Goal: Task Accomplishment & Management: Manage account settings

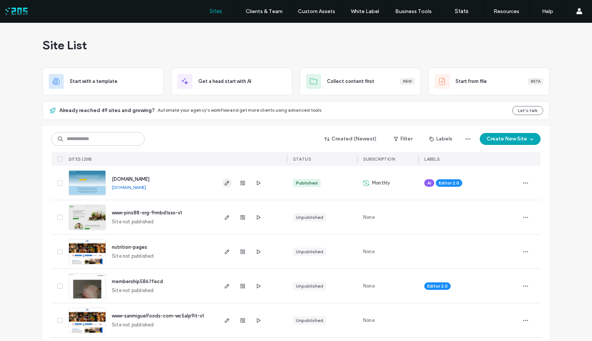
click at [224, 184] on icon "button" at bounding box center [227, 183] width 6 height 6
click at [240, 183] on icon "button" at bounding box center [243, 183] width 6 height 6
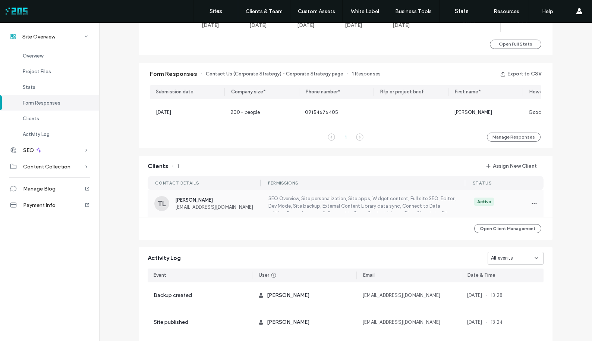
scroll to position [444, 0]
click at [513, 171] on button "Assign New Client" at bounding box center [512, 166] width 64 height 12
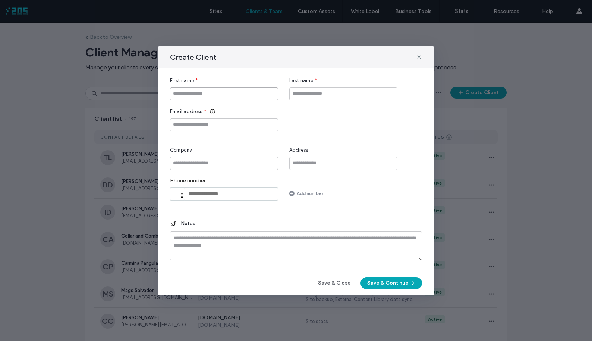
click at [239, 96] on input "First name" at bounding box center [224, 93] width 108 height 13
type input "**"
click at [221, 127] on input "Email address" at bounding box center [224, 124] width 108 height 13
paste input "**********"
type input "**********"
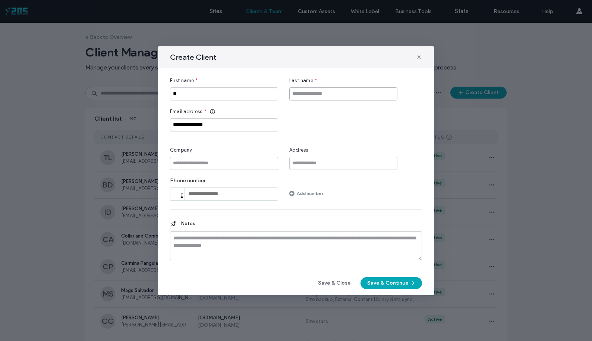
click at [311, 88] on input "Last name" at bounding box center [343, 93] width 108 height 13
type input "******"
click at [402, 282] on button "Save & Continue" at bounding box center [392, 283] width 62 height 12
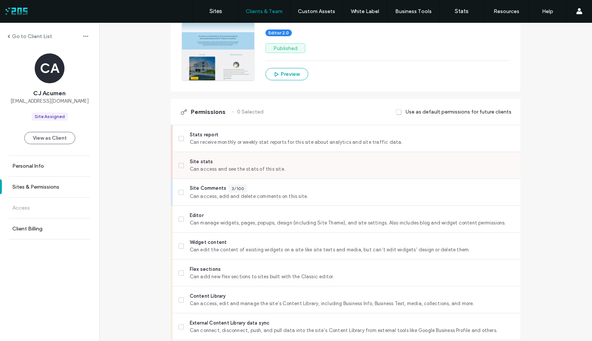
scroll to position [116, 0]
click at [180, 164] on icon at bounding box center [181, 165] width 3 height 2
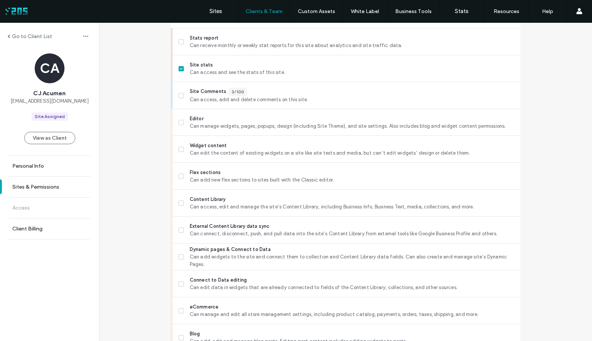
scroll to position [212, 0]
click at [179, 145] on label "Widget content Can edit the content of existing widgets on a site like site tex…" at bounding box center [347, 148] width 336 height 15
click at [180, 121] on icon at bounding box center [181, 122] width 3 height 2
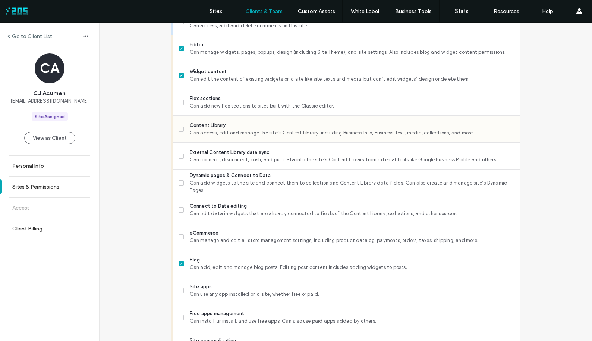
scroll to position [286, 0]
click at [180, 128] on icon at bounding box center [181, 129] width 3 height 2
click at [179, 181] on span at bounding box center [181, 182] width 5 height 5
click at [179, 153] on span at bounding box center [181, 155] width 5 height 5
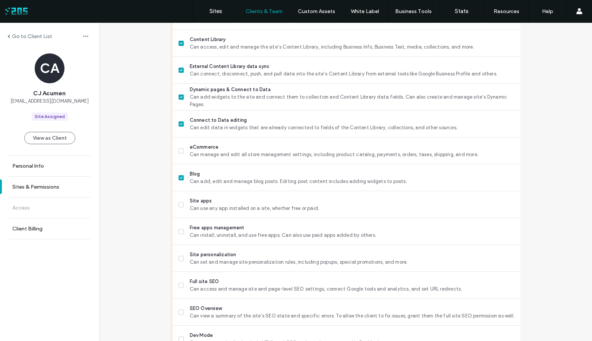
scroll to position [373, 0]
click at [179, 201] on span at bounding box center [181, 203] width 5 height 5
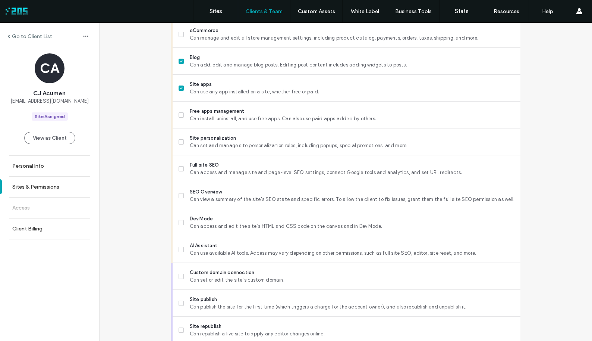
scroll to position [490, 0]
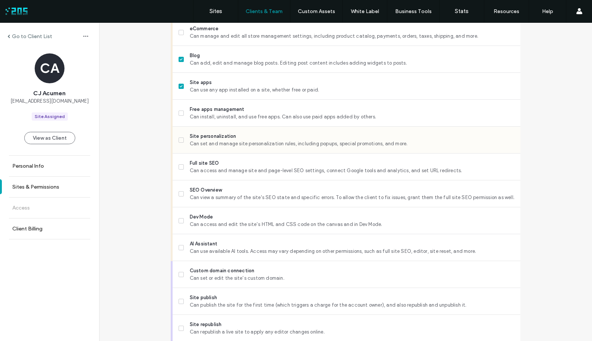
click at [180, 140] on icon at bounding box center [181, 140] width 3 height 2
click at [181, 165] on span at bounding box center [181, 166] width 5 height 5
click at [180, 192] on icon at bounding box center [181, 193] width 3 height 2
click at [180, 219] on icon at bounding box center [181, 220] width 3 height 2
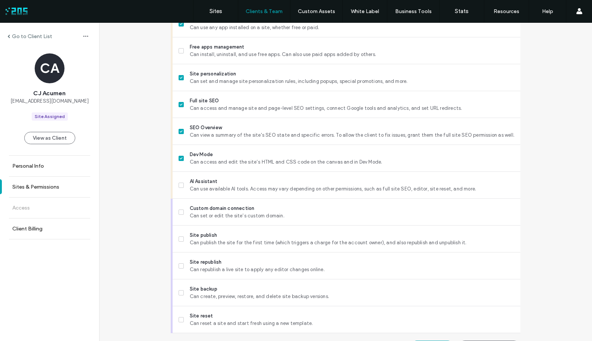
scroll to position [554, 0]
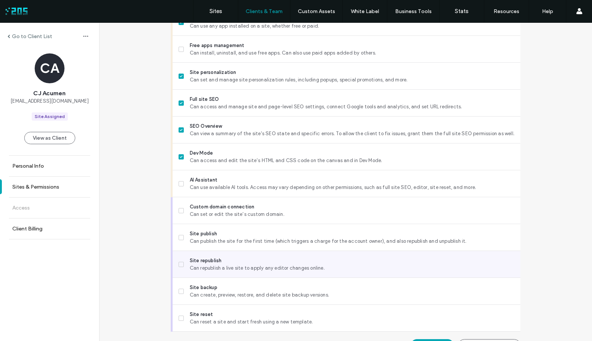
click at [180, 263] on icon at bounding box center [181, 264] width 3 height 2
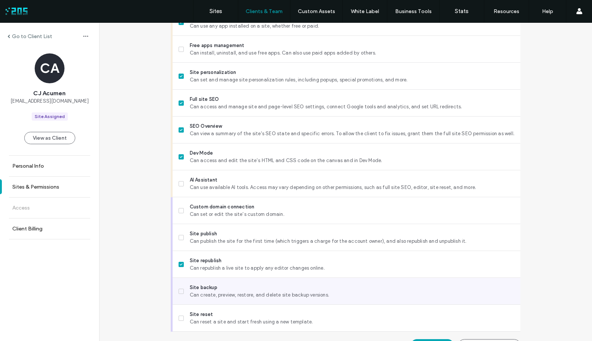
click at [180, 291] on icon at bounding box center [181, 291] width 3 height 2
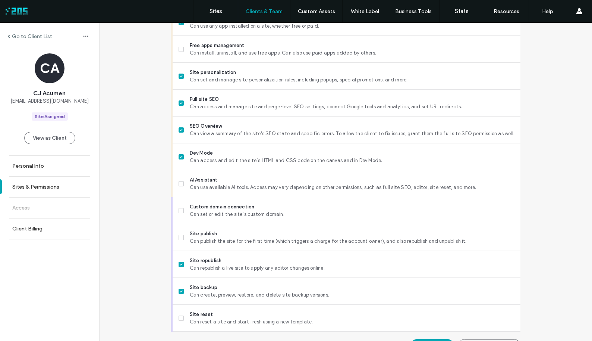
scroll to position [572, 0]
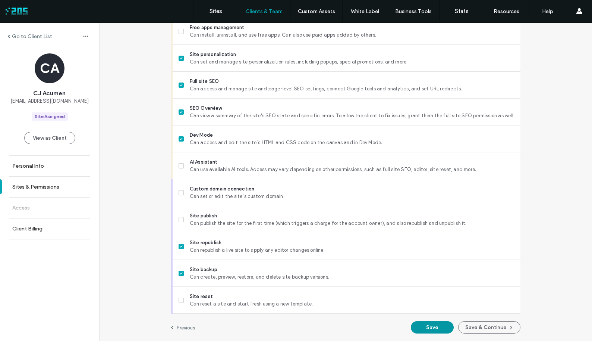
click at [422, 328] on button "Save" at bounding box center [432, 327] width 43 height 12
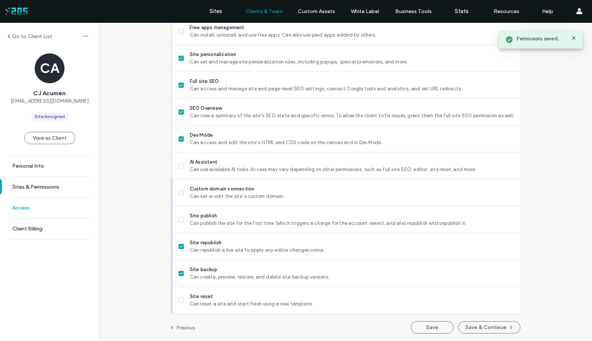
click at [38, 205] on link "Access" at bounding box center [49, 207] width 99 height 21
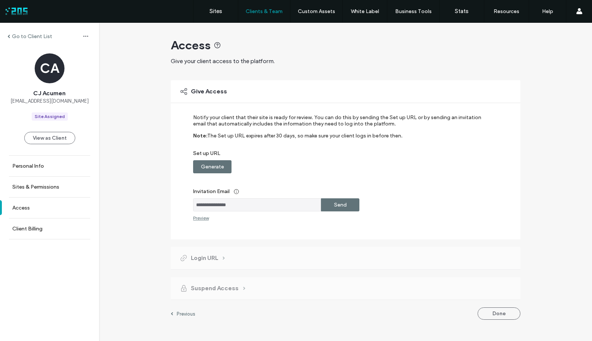
click at [207, 168] on label "Generate" at bounding box center [212, 167] width 23 height 14
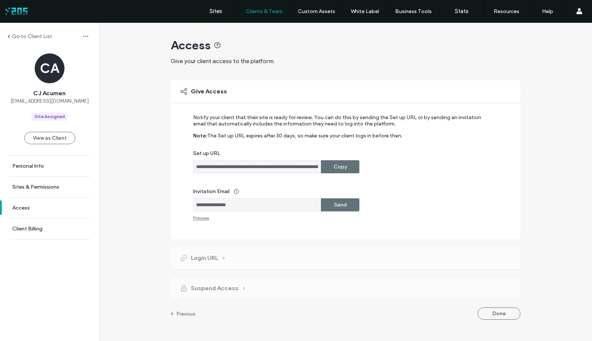
drag, startPoint x: 196, startPoint y: 204, endPoint x: 249, endPoint y: 203, distance: 53.0
click at [249, 203] on input "**********" at bounding box center [257, 204] width 128 height 13
click at [337, 169] on label "Copy" at bounding box center [340, 167] width 13 height 14
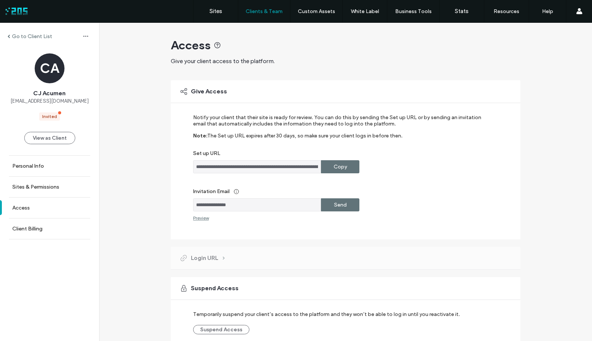
drag, startPoint x: 224, startPoint y: 205, endPoint x: 192, endPoint y: 204, distance: 32.5
click at [193, 204] on input "**********" at bounding box center [257, 204] width 128 height 13
click at [216, 11] on label "Sites" at bounding box center [216, 11] width 13 height 7
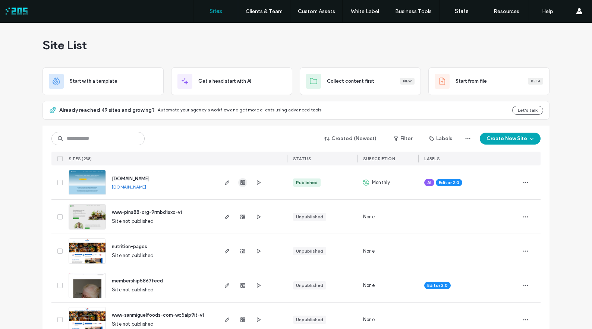
click at [240, 184] on icon "button" at bounding box center [243, 183] width 6 height 6
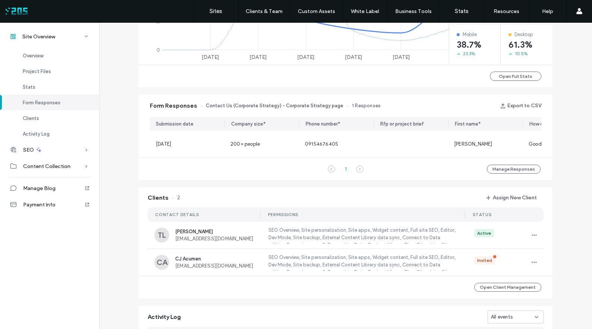
scroll to position [414, 0]
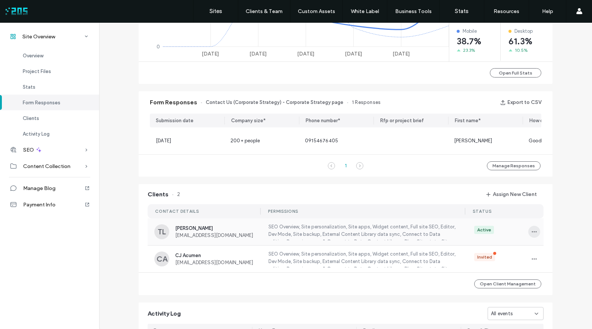
click at [532, 233] on use "button" at bounding box center [534, 232] width 5 height 1
click at [511, 285] on span "View as Client" at bounding box center [502, 283] width 32 height 7
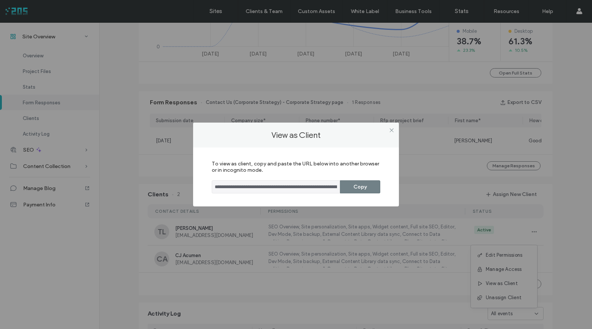
click at [362, 188] on button "Copy" at bounding box center [360, 187] width 40 height 13
